Goal: Task Accomplishment & Management: Use online tool/utility

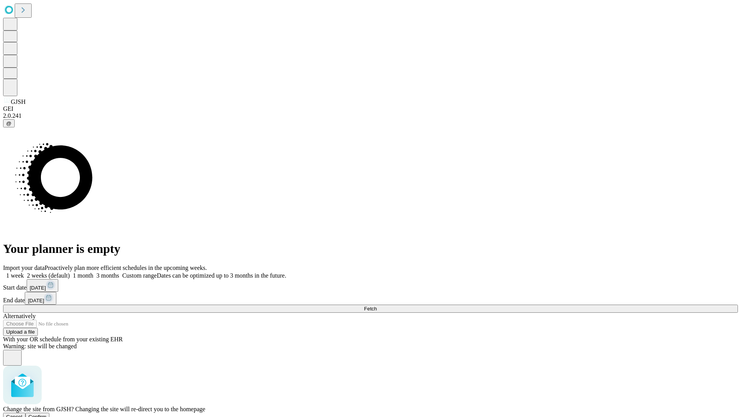
click at [47, 414] on span "Confirm" at bounding box center [38, 417] width 18 height 6
click at [93, 272] on label "1 month" at bounding box center [82, 275] width 24 height 7
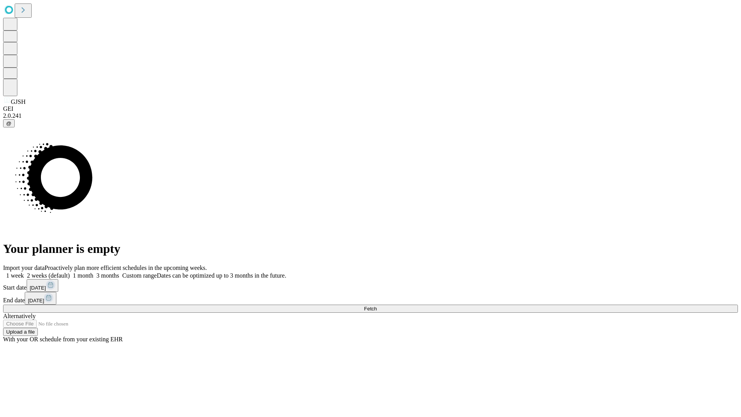
click at [377, 306] on span "Fetch" at bounding box center [370, 309] width 13 height 6
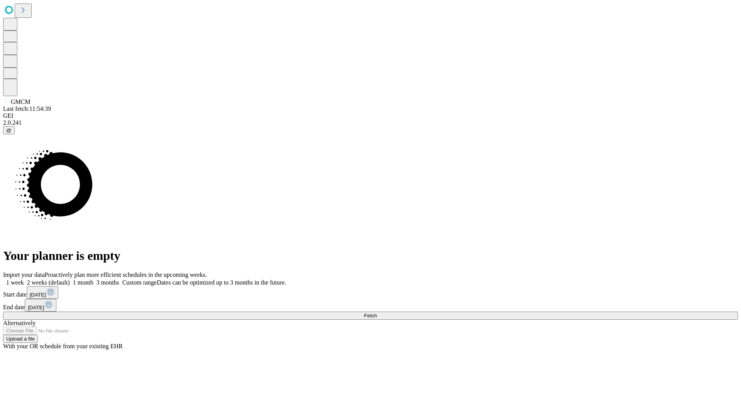
click at [377, 313] on span "Fetch" at bounding box center [370, 316] width 13 height 6
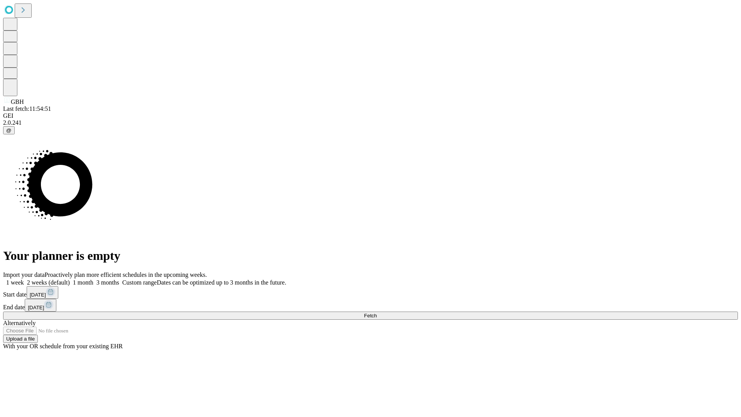
click at [93, 279] on label "1 month" at bounding box center [82, 282] width 24 height 7
click at [377, 313] on span "Fetch" at bounding box center [370, 316] width 13 height 6
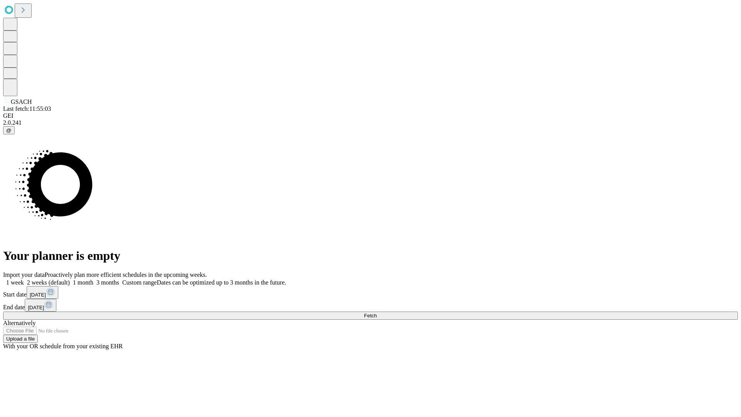
click at [93, 279] on label "1 month" at bounding box center [82, 282] width 24 height 7
click at [377, 313] on span "Fetch" at bounding box center [370, 316] width 13 height 6
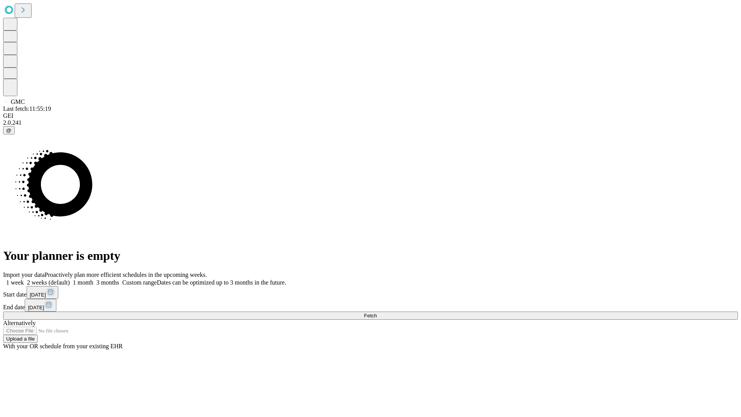
click at [377, 313] on span "Fetch" at bounding box center [370, 316] width 13 height 6
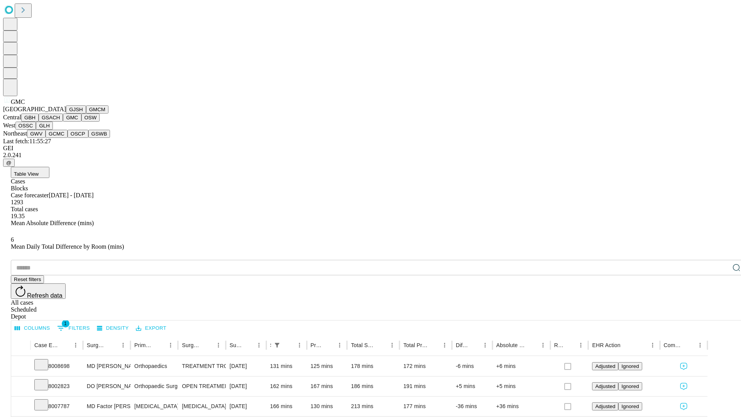
click at [81, 122] on button "OSW" at bounding box center [90, 117] width 19 height 8
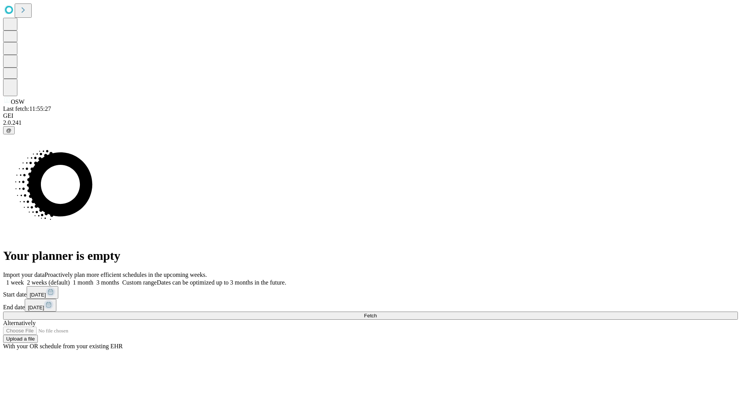
click at [93, 279] on label "1 month" at bounding box center [82, 282] width 24 height 7
click at [377, 313] on span "Fetch" at bounding box center [370, 316] width 13 height 6
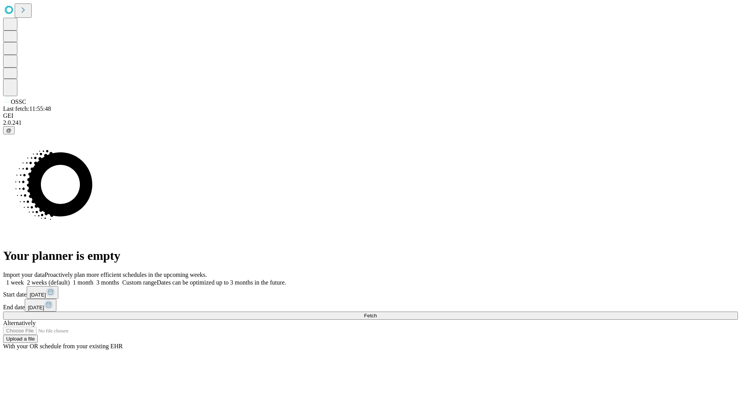
click at [93, 279] on label "1 month" at bounding box center [82, 282] width 24 height 7
click at [377, 313] on span "Fetch" at bounding box center [370, 316] width 13 height 6
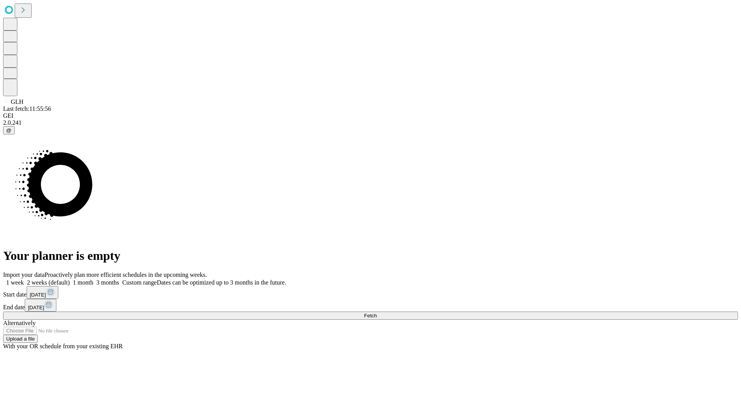
click at [93, 279] on label "1 month" at bounding box center [82, 282] width 24 height 7
click at [377, 313] on span "Fetch" at bounding box center [370, 316] width 13 height 6
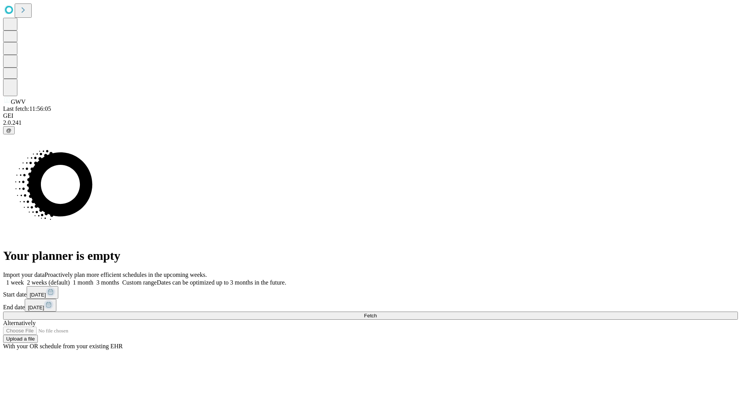
click at [377, 313] on span "Fetch" at bounding box center [370, 316] width 13 height 6
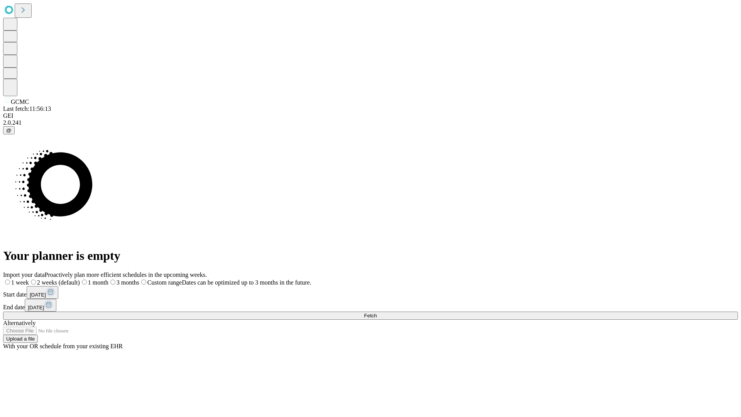
click at [108, 279] on label "1 month" at bounding box center [94, 282] width 29 height 7
click at [377, 313] on span "Fetch" at bounding box center [370, 316] width 13 height 6
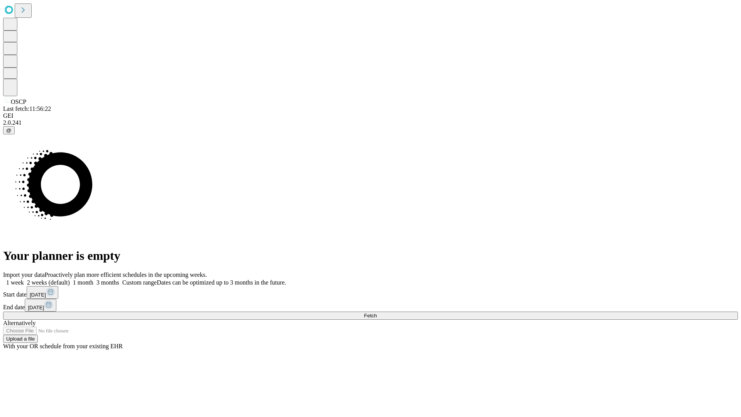
click at [93, 279] on label "1 month" at bounding box center [82, 282] width 24 height 7
click at [377, 313] on span "Fetch" at bounding box center [370, 316] width 13 height 6
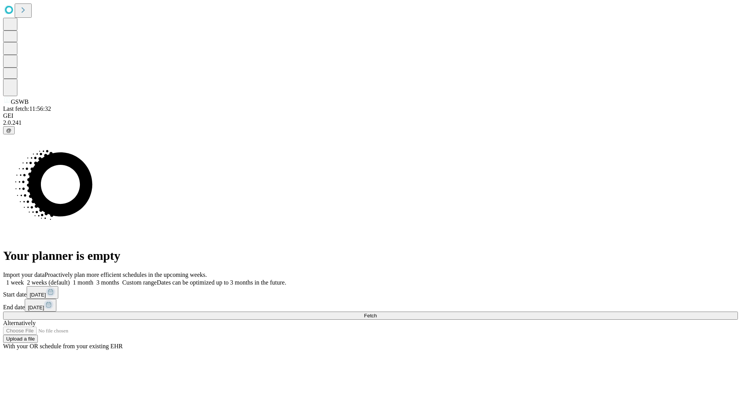
click at [93, 279] on label "1 month" at bounding box center [82, 282] width 24 height 7
click at [377, 313] on span "Fetch" at bounding box center [370, 316] width 13 height 6
